Goal: Transaction & Acquisition: Purchase product/service

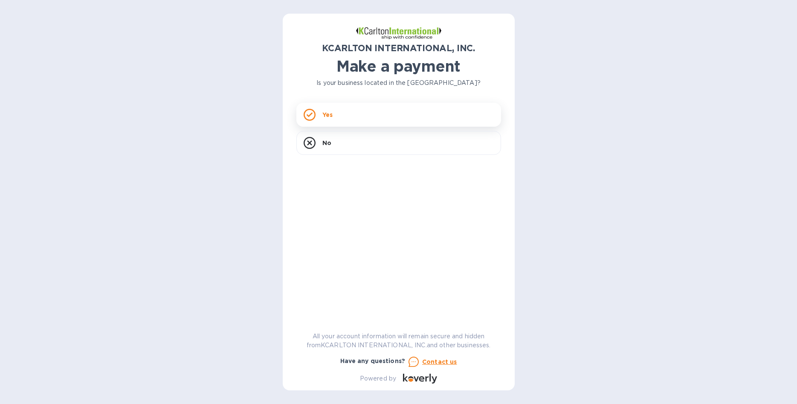
click at [399, 109] on div "Yes" at bounding box center [398, 115] width 205 height 24
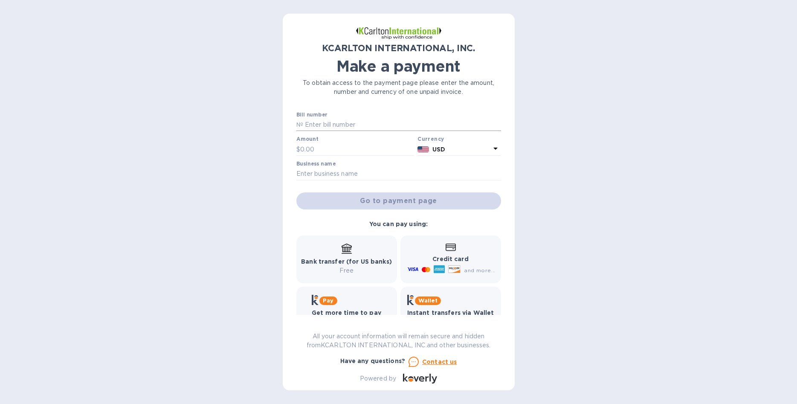
click at [341, 124] on input "text" at bounding box center [402, 125] width 198 height 13
click at [344, 127] on input "text" at bounding box center [402, 125] width 198 height 13
paste input "143555983774"
type input "143555983774"
click at [355, 141] on div "Amount $" at bounding box center [355, 146] width 118 height 20
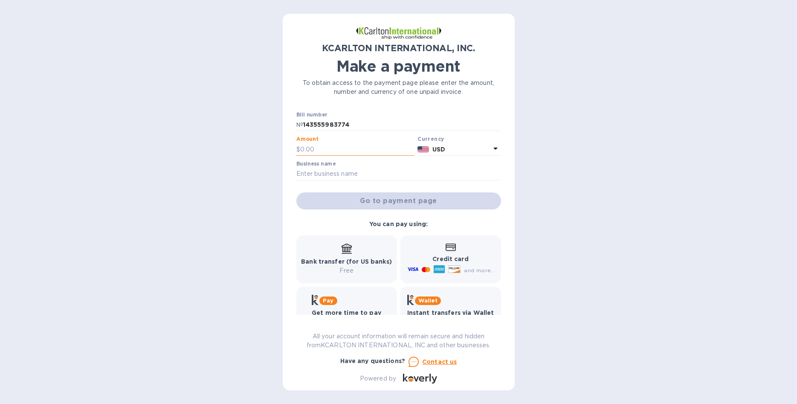
click at [332, 145] on input "text" at bounding box center [357, 149] width 114 height 13
click at [344, 154] on input "text" at bounding box center [357, 149] width 114 height 13
paste input "2,892.25"
type input "2,892.25"
click at [387, 168] on input "text" at bounding box center [398, 174] width 205 height 13
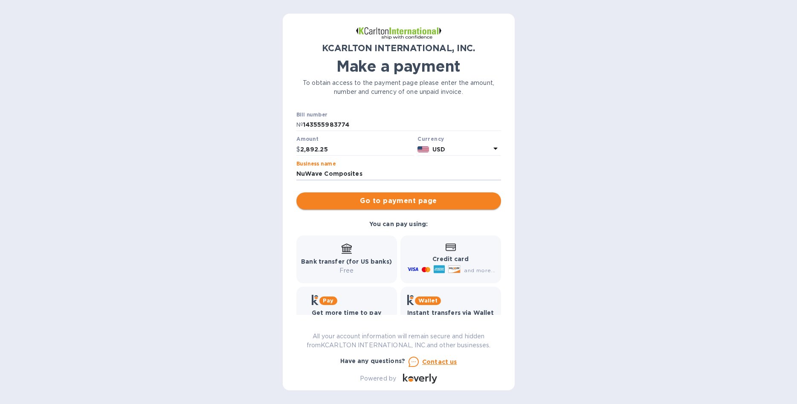
type input "NuWave Composites"
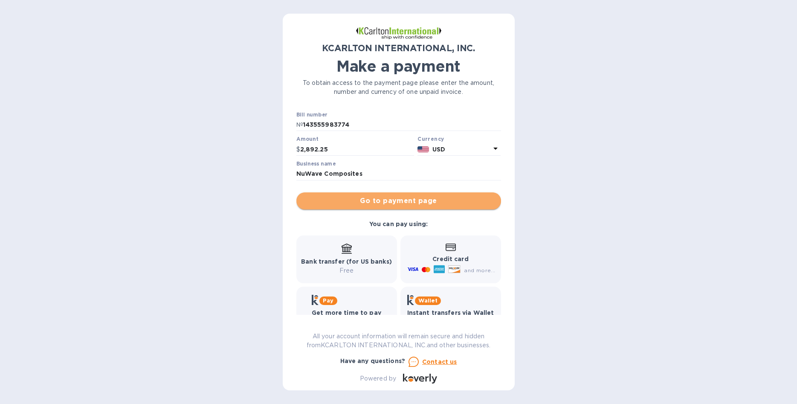
click at [363, 200] on span "Go to payment page" at bounding box center [398, 201] width 191 height 10
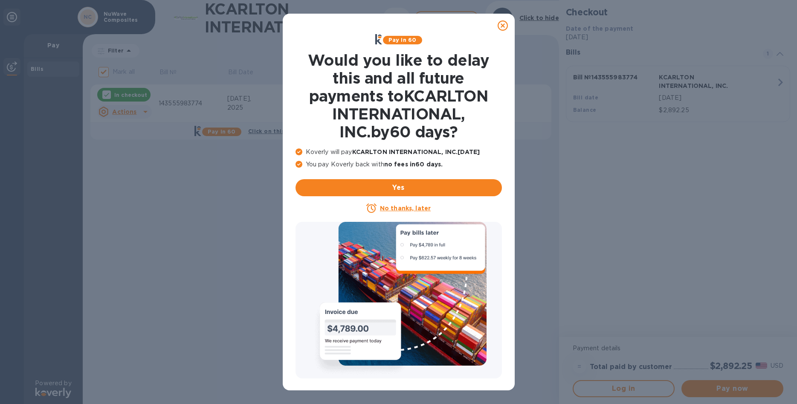
click at [502, 23] on icon at bounding box center [502, 25] width 10 height 10
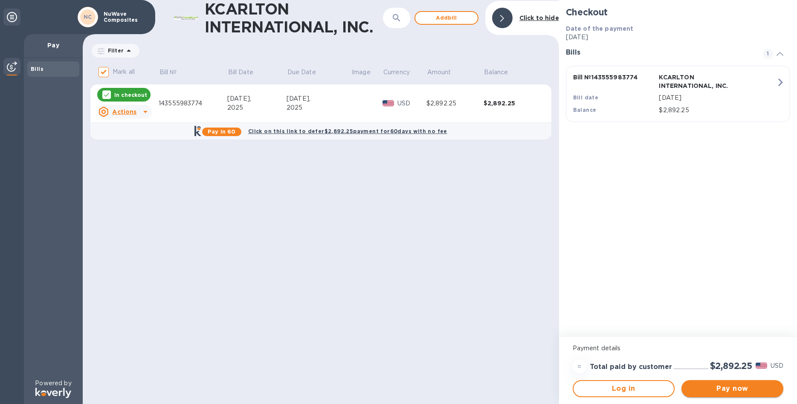
click at [722, 385] on span "Pay now" at bounding box center [732, 388] width 88 height 10
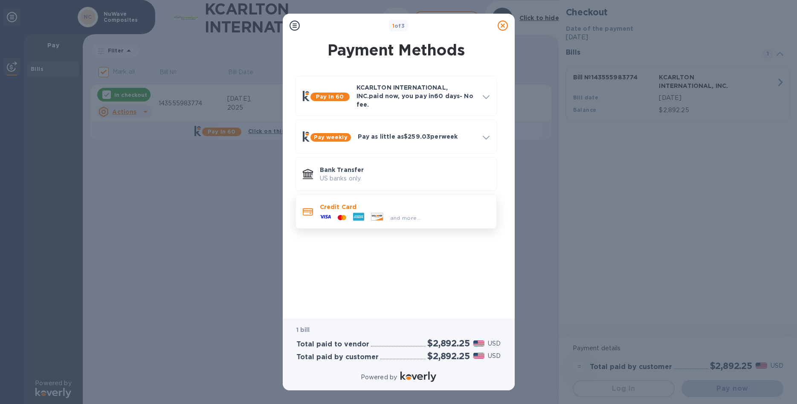
click at [451, 211] on div "and more..." at bounding box center [405, 215] width 170 height 9
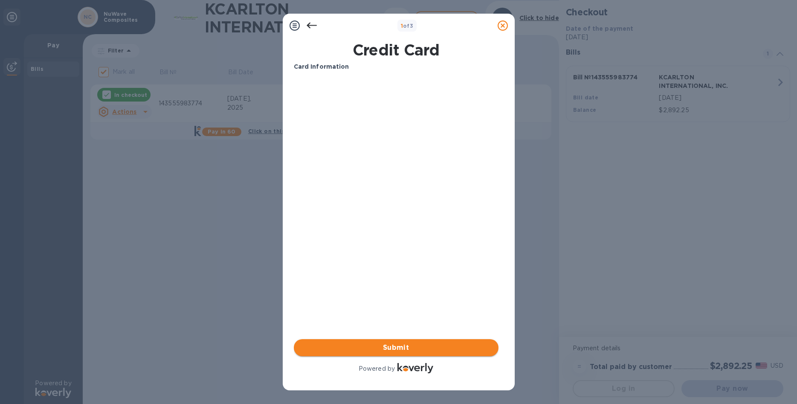
click at [416, 348] on span "Submit" at bounding box center [396, 347] width 191 height 10
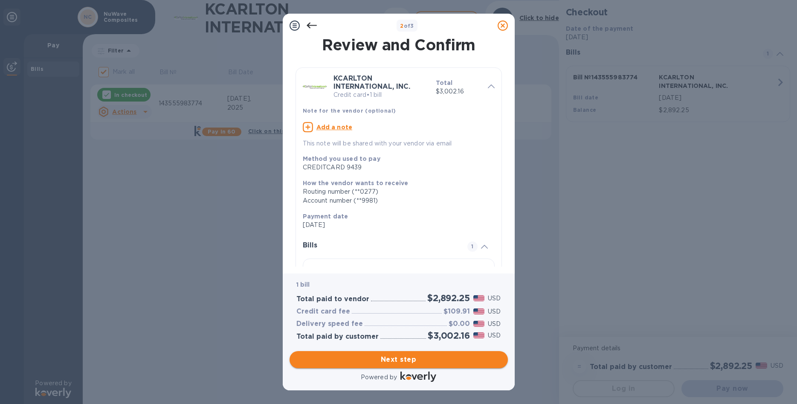
click at [387, 354] on span "Next step" at bounding box center [398, 359] width 205 height 10
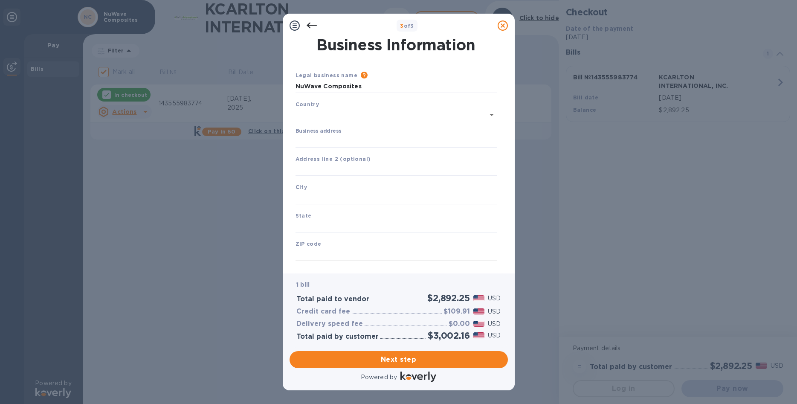
type input "[GEOGRAPHIC_DATA]"
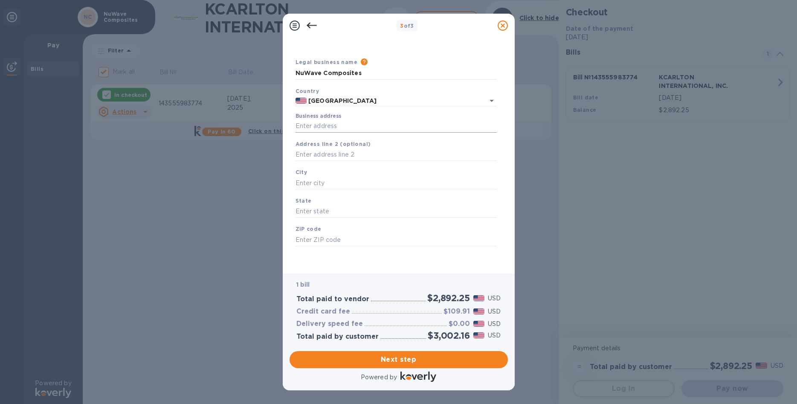
click at [354, 120] on input "Business address" at bounding box center [395, 126] width 201 height 13
click at [333, 120] on input "Business address" at bounding box center [395, 126] width 201 height 13
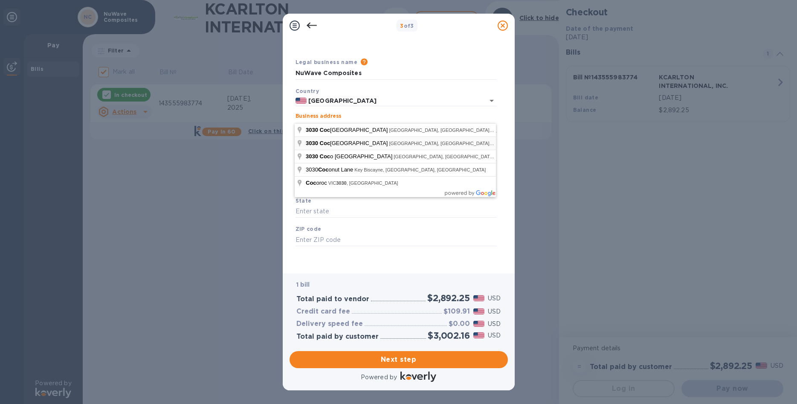
type input "[STREET_ADDRESS]"
type input "Ruskin"
type input "FL"
type input "33570"
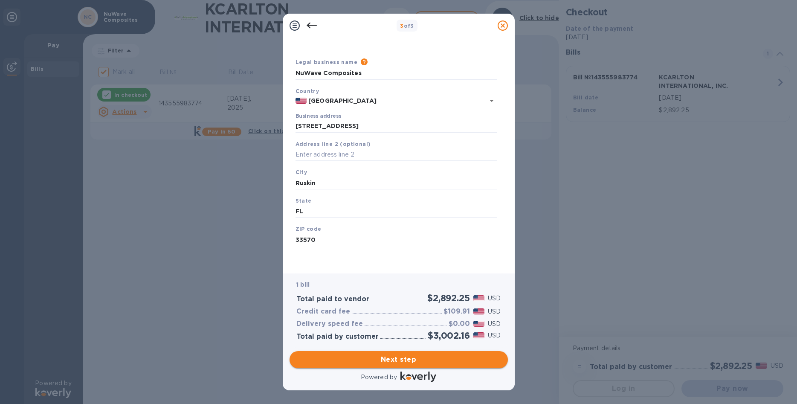
click at [421, 354] on span "Next step" at bounding box center [398, 359] width 205 height 10
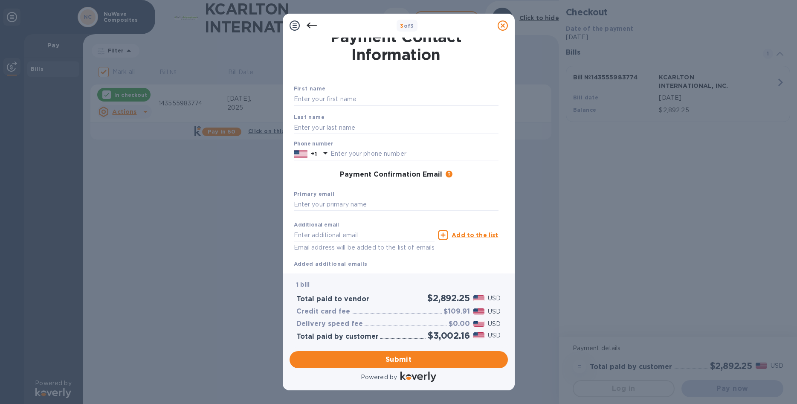
scroll to position [0, 0]
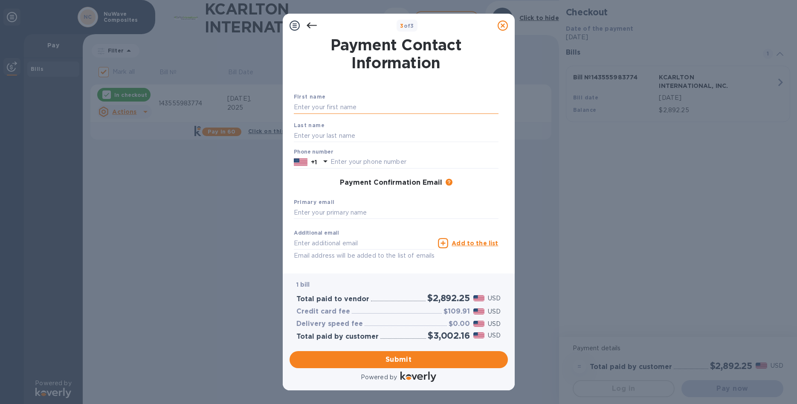
click at [347, 106] on input "text" at bounding box center [396, 107] width 205 height 13
type input "C"
type input "[PERSON_NAME]"
click at [353, 132] on input "text" at bounding box center [396, 135] width 205 height 13
type input "R"
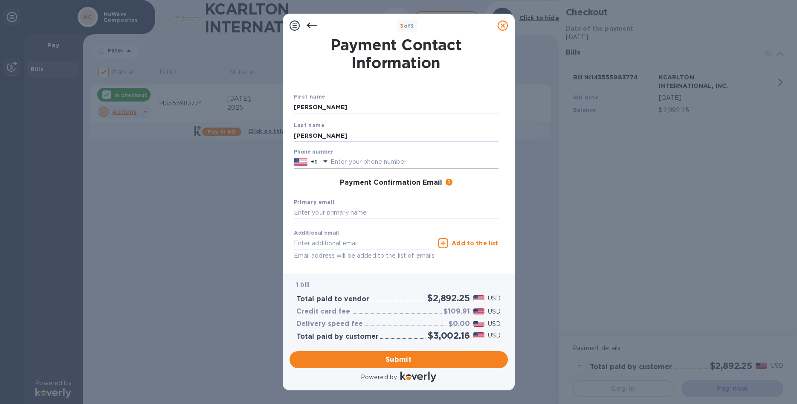
type input "[PERSON_NAME]"
click at [411, 164] on input "text" at bounding box center [414, 162] width 168 height 13
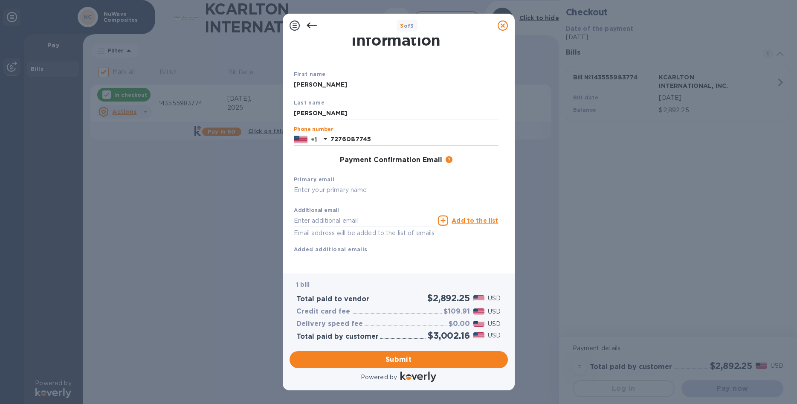
type input "7276087745"
click at [376, 192] on input "text" at bounding box center [396, 190] width 205 height 13
type input "[EMAIL_ADDRESS][DOMAIN_NAME]"
click at [452, 166] on div "Payment Confirmation Email The added email addresses will be used to send the p…" at bounding box center [395, 160] width 211 height 15
click at [468, 356] on span "Submit" at bounding box center [398, 359] width 205 height 10
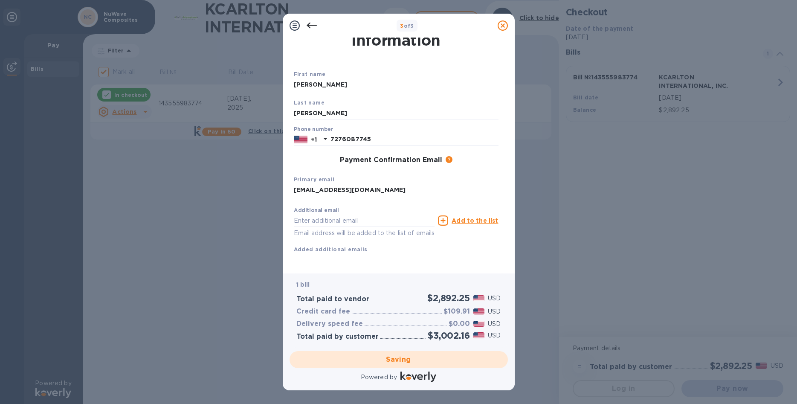
click at [463, 356] on div "Saving" at bounding box center [398, 359] width 225 height 24
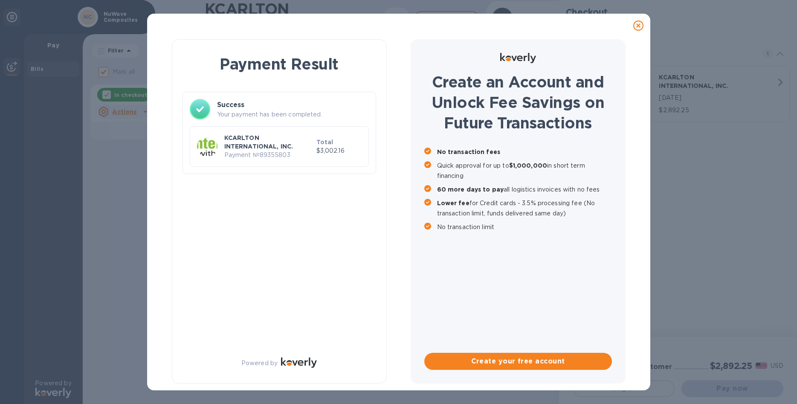
checkbox input "false"
click at [639, 24] on icon at bounding box center [638, 25] width 10 height 10
